Goal: Task Accomplishment & Management: Use online tool/utility

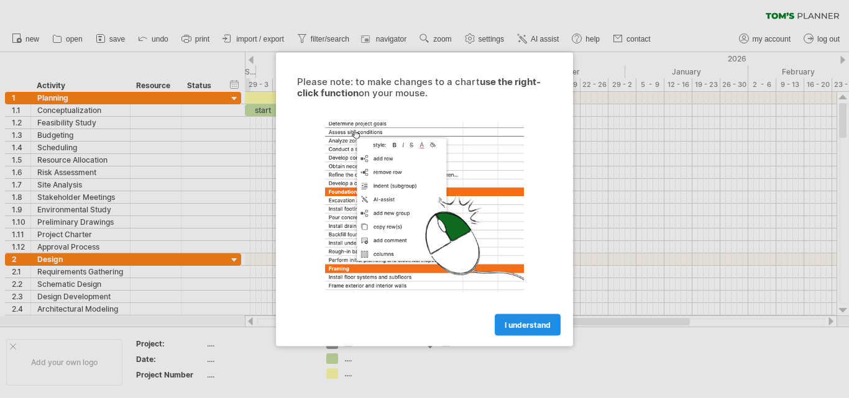
click at [531, 321] on span "I understand" at bounding box center [527, 324] width 46 height 9
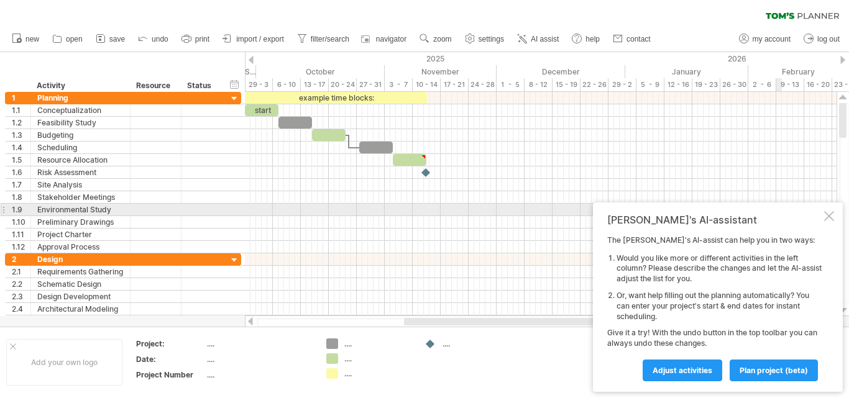
click at [828, 216] on div at bounding box center [829, 216] width 10 height 10
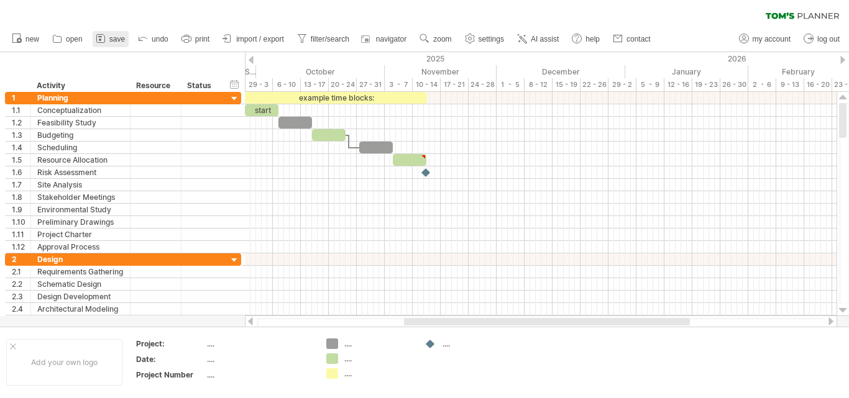
click at [116, 41] on span "save" at bounding box center [117, 39] width 16 height 9
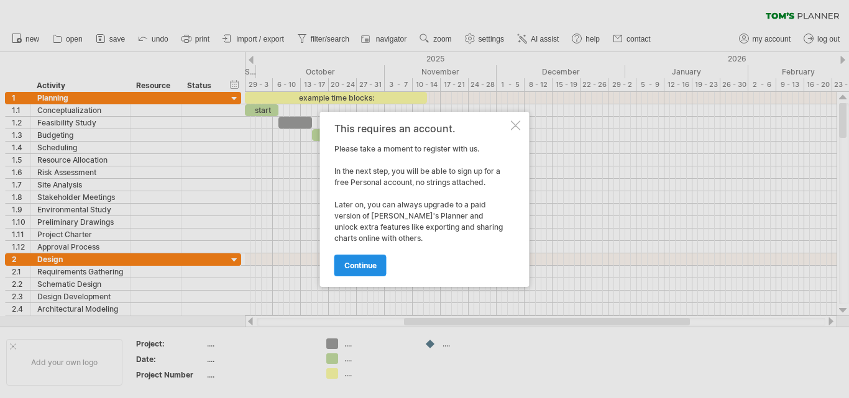
click at [350, 261] on span "continue" at bounding box center [360, 265] width 32 height 9
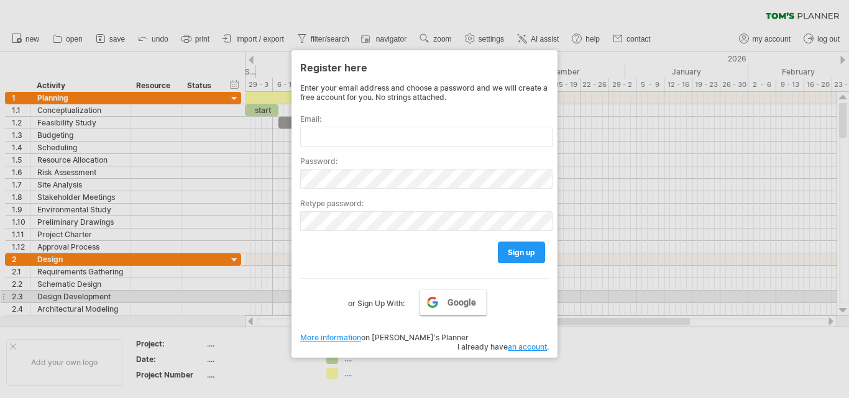
click at [440, 303] on link "Google" at bounding box center [452, 303] width 67 height 26
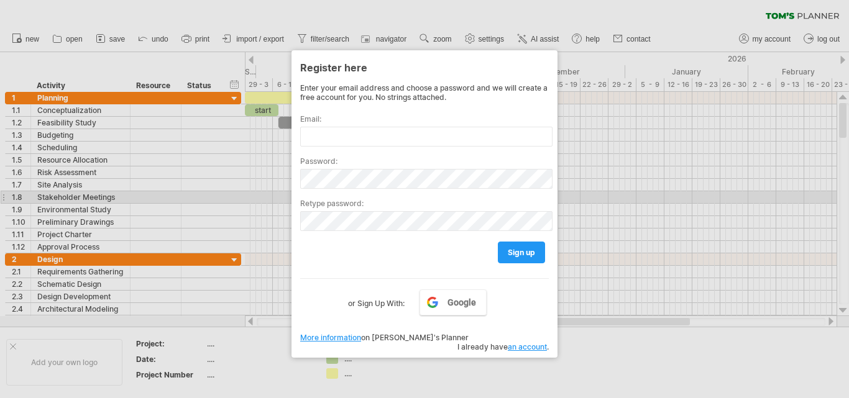
click at [262, 195] on div at bounding box center [424, 199] width 849 height 398
click at [346, 337] on link "More information" at bounding box center [330, 337] width 61 height 9
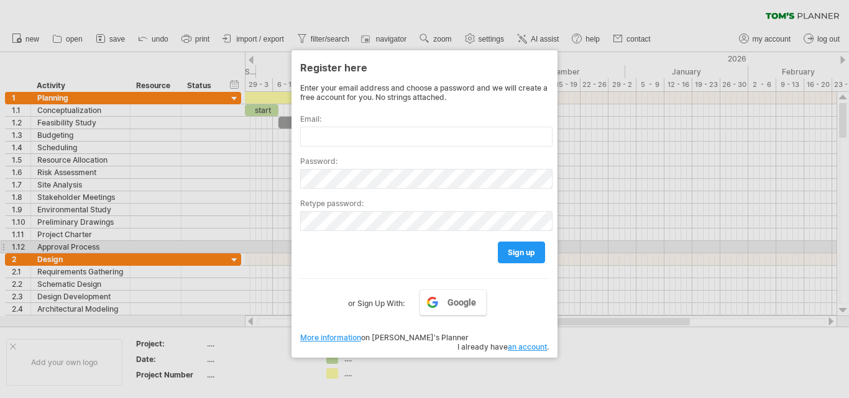
drag, startPoint x: 473, startPoint y: 55, endPoint x: 488, endPoint y: 250, distance: 195.7
click at [488, 250] on div "Register here Enter your email address and choose a password and we will create…" at bounding box center [424, 204] width 266 height 308
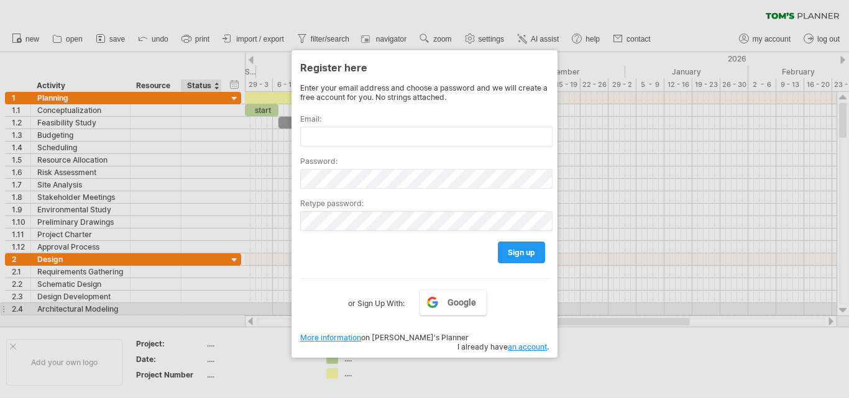
click at [191, 309] on div at bounding box center [424, 199] width 849 height 398
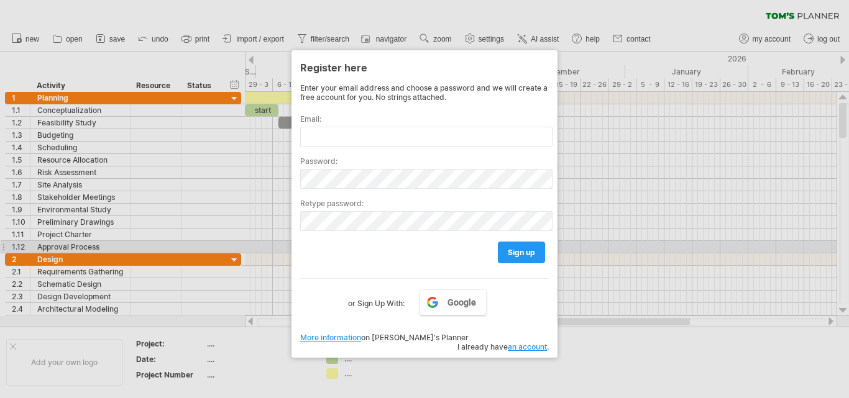
click at [251, 252] on div at bounding box center [424, 199] width 849 height 398
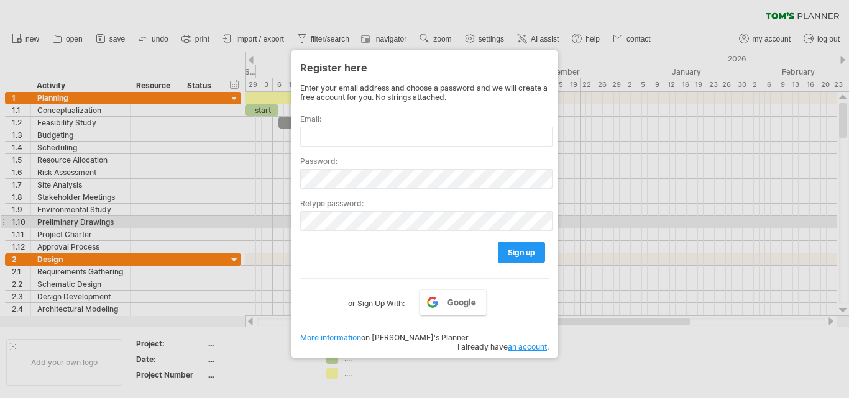
click at [258, 225] on div at bounding box center [424, 199] width 849 height 398
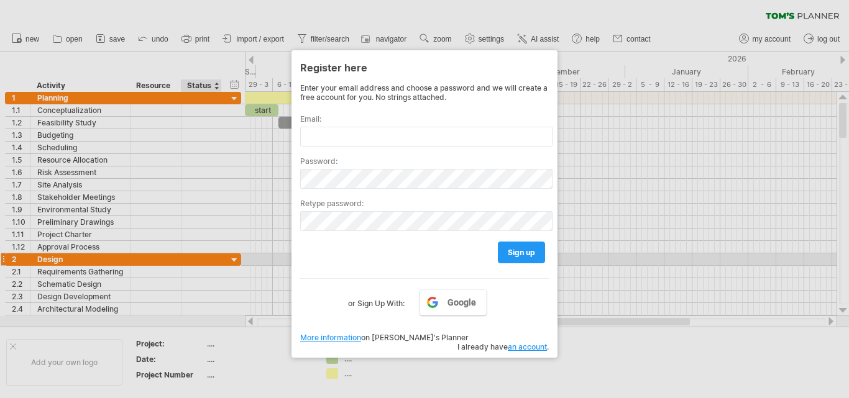
click at [229, 262] on div at bounding box center [424, 199] width 849 height 398
